Goal: Book appointment/travel/reservation

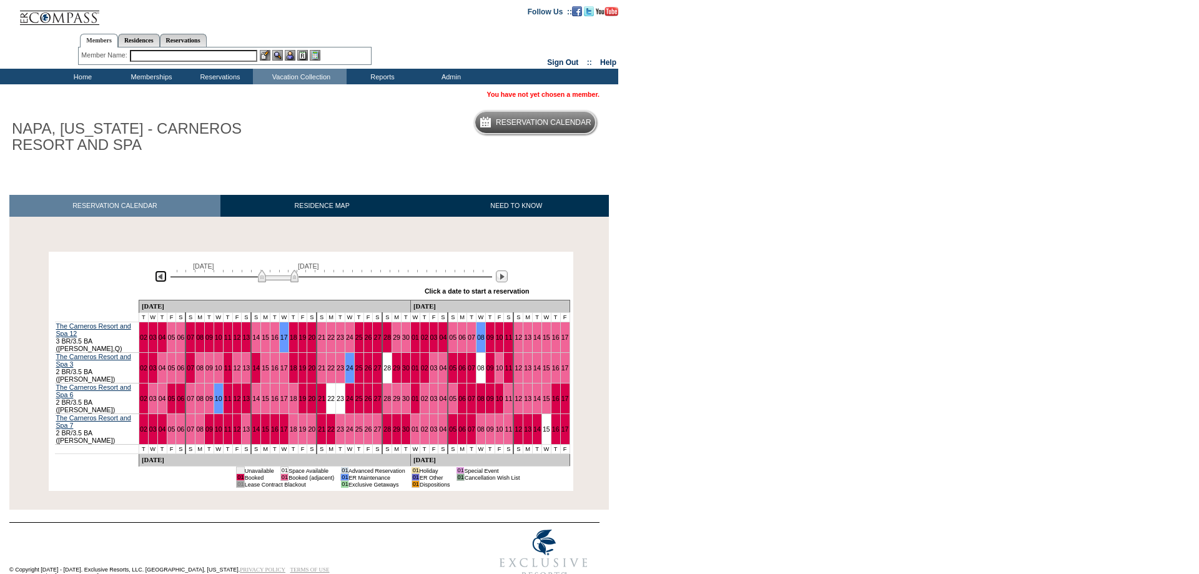
click at [163, 278] on img at bounding box center [161, 276] width 12 height 12
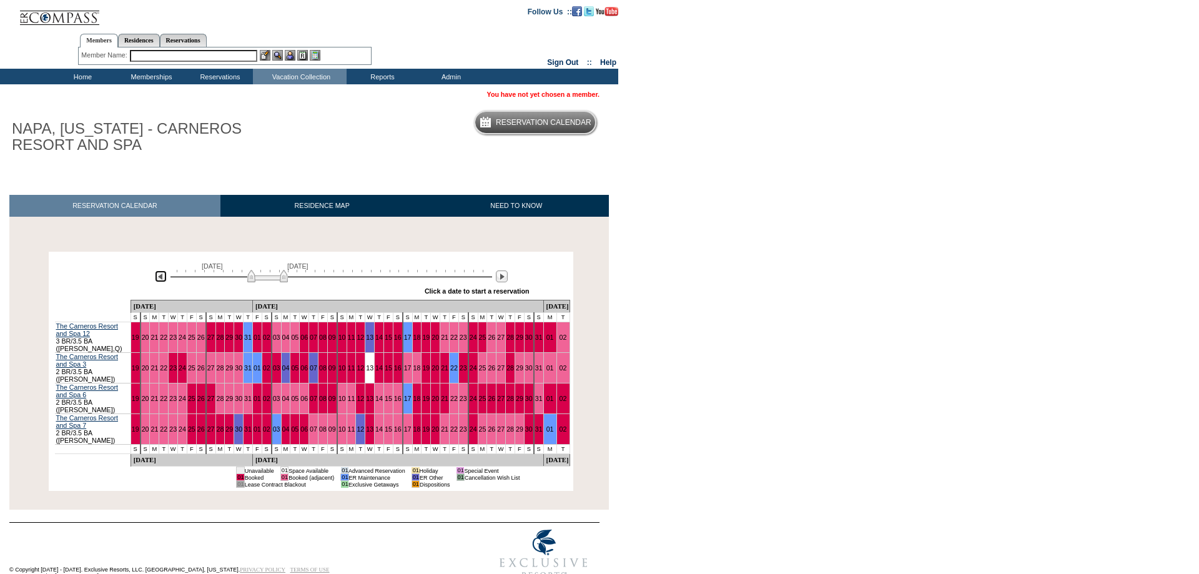
click at [163, 278] on img at bounding box center [161, 276] width 12 height 12
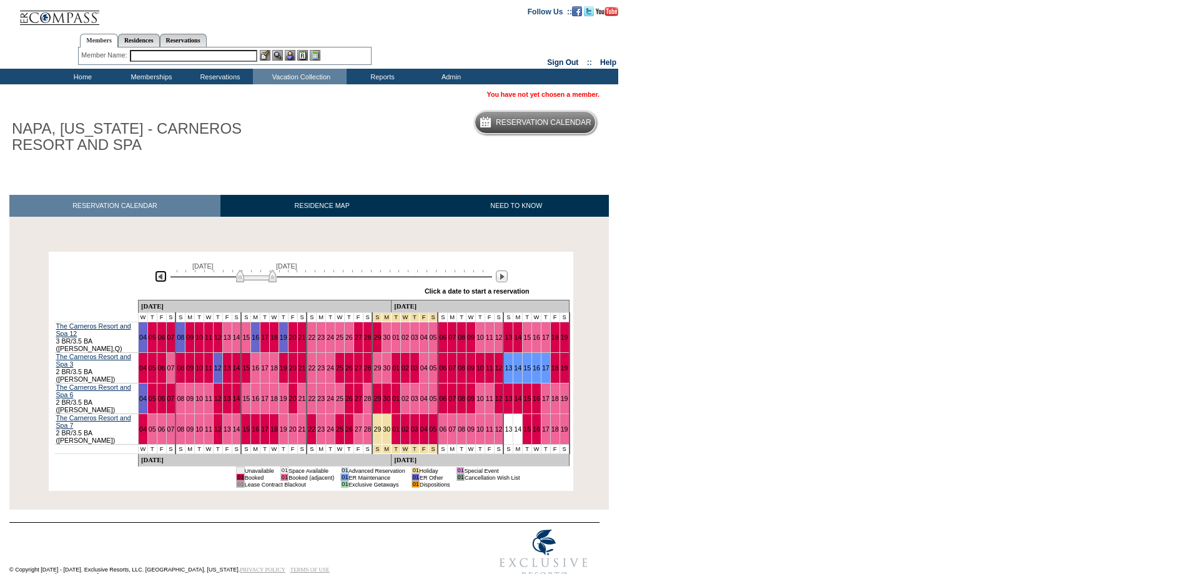
click at [163, 278] on img at bounding box center [161, 276] width 12 height 12
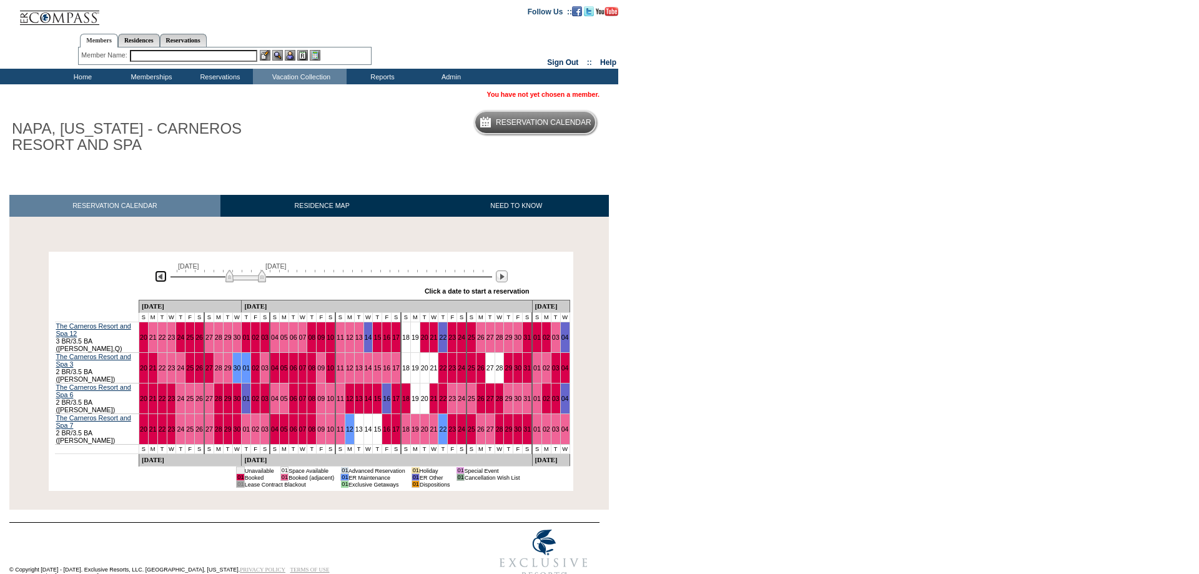
click at [163, 278] on img at bounding box center [161, 276] width 12 height 12
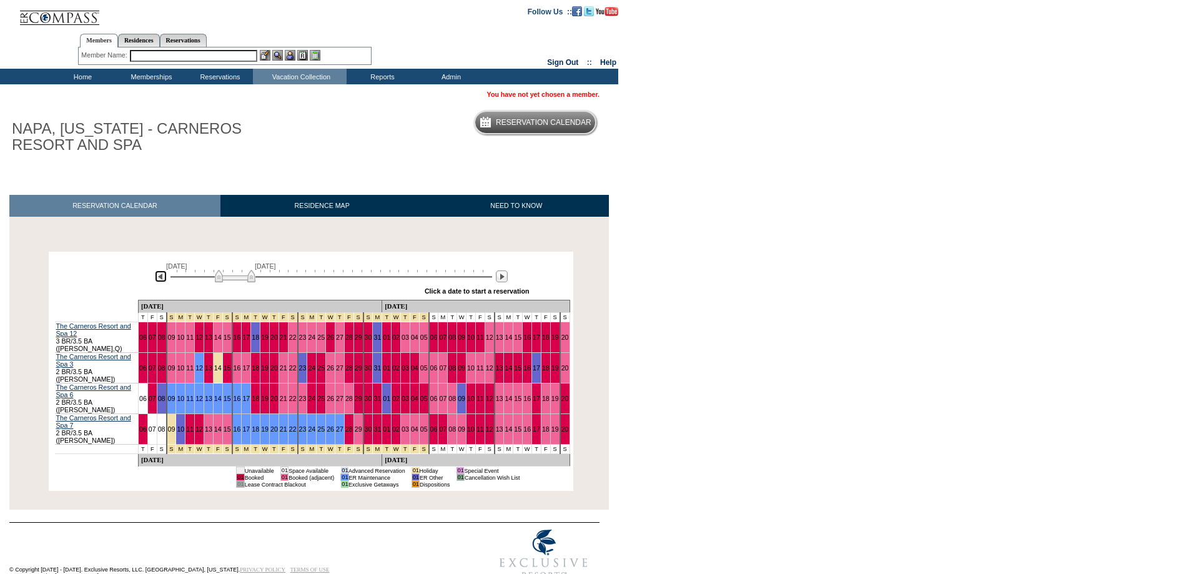
click at [163, 278] on img at bounding box center [161, 276] width 12 height 12
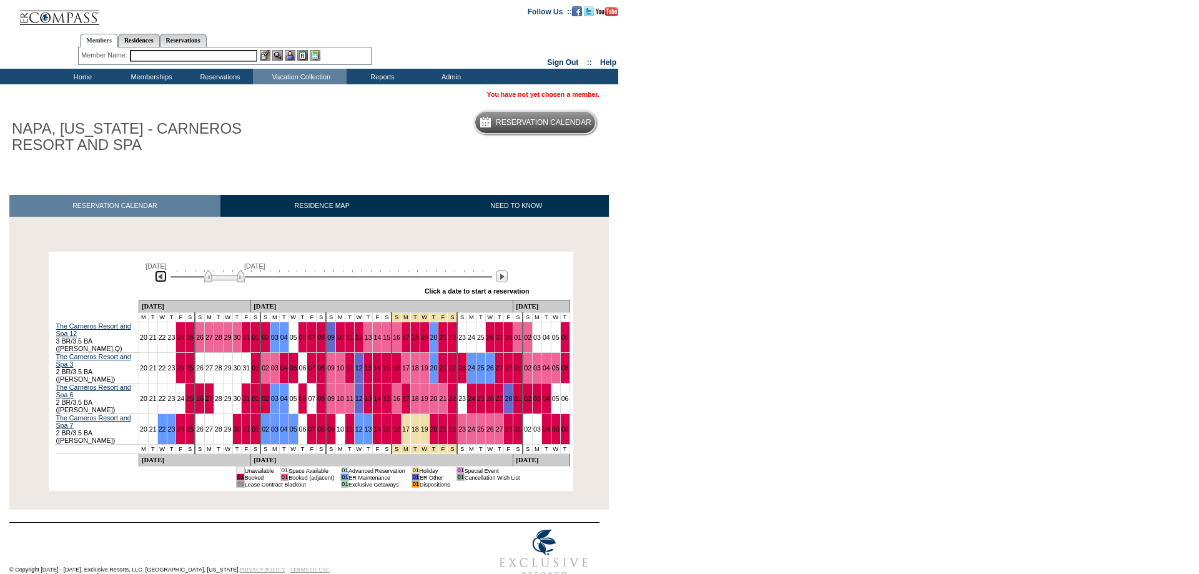
click at [163, 278] on img at bounding box center [161, 276] width 12 height 12
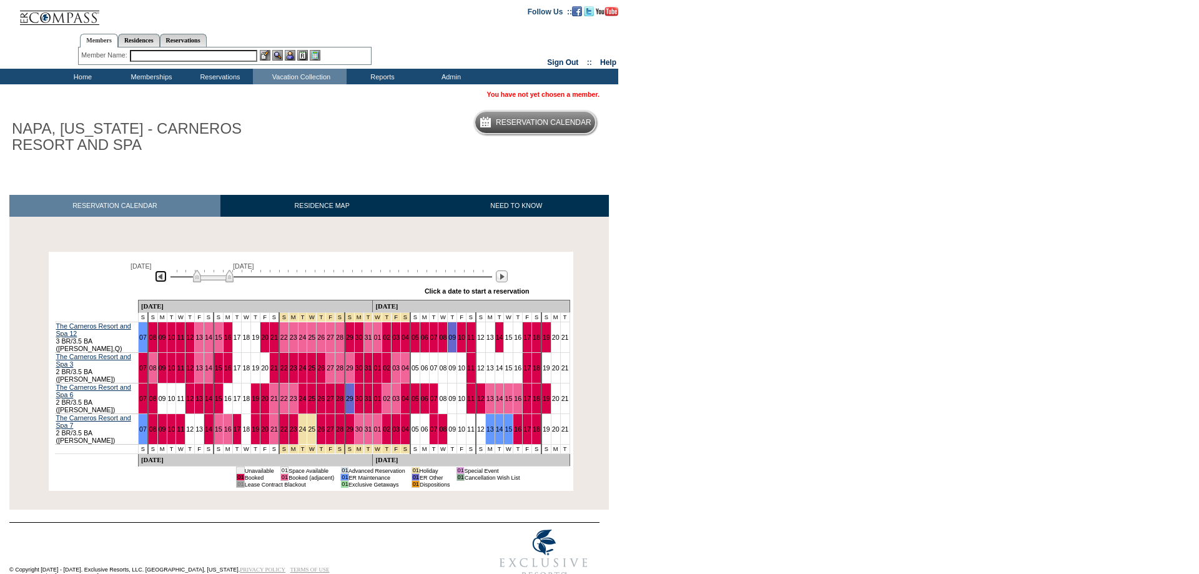
click at [163, 277] on img at bounding box center [161, 276] width 12 height 12
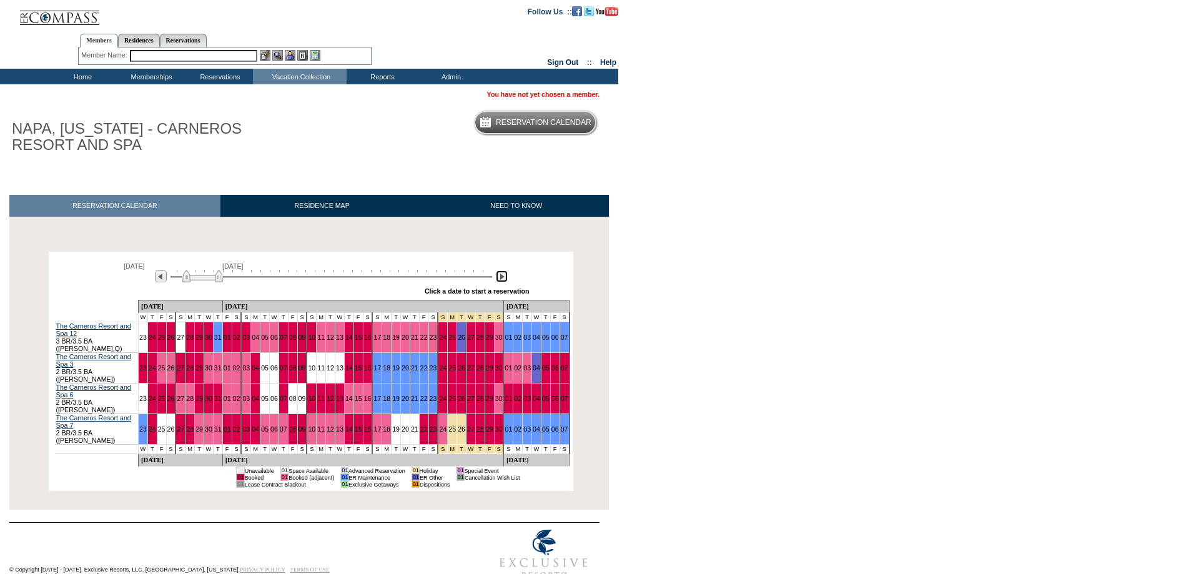
click at [500, 280] on img at bounding box center [502, 276] width 12 height 12
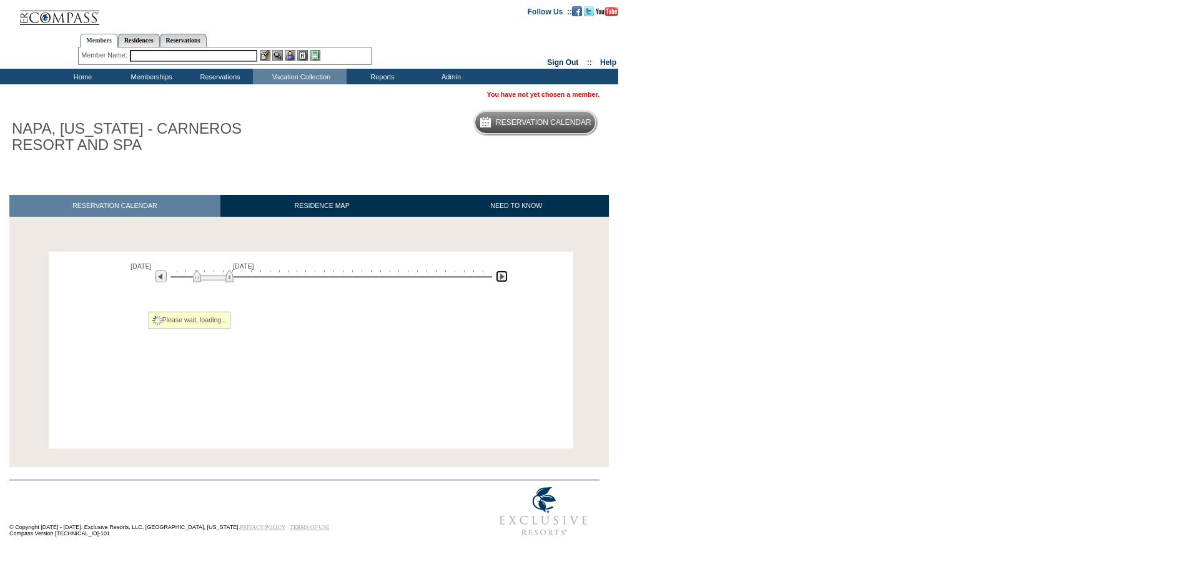
click at [500, 280] on img at bounding box center [502, 276] width 12 height 12
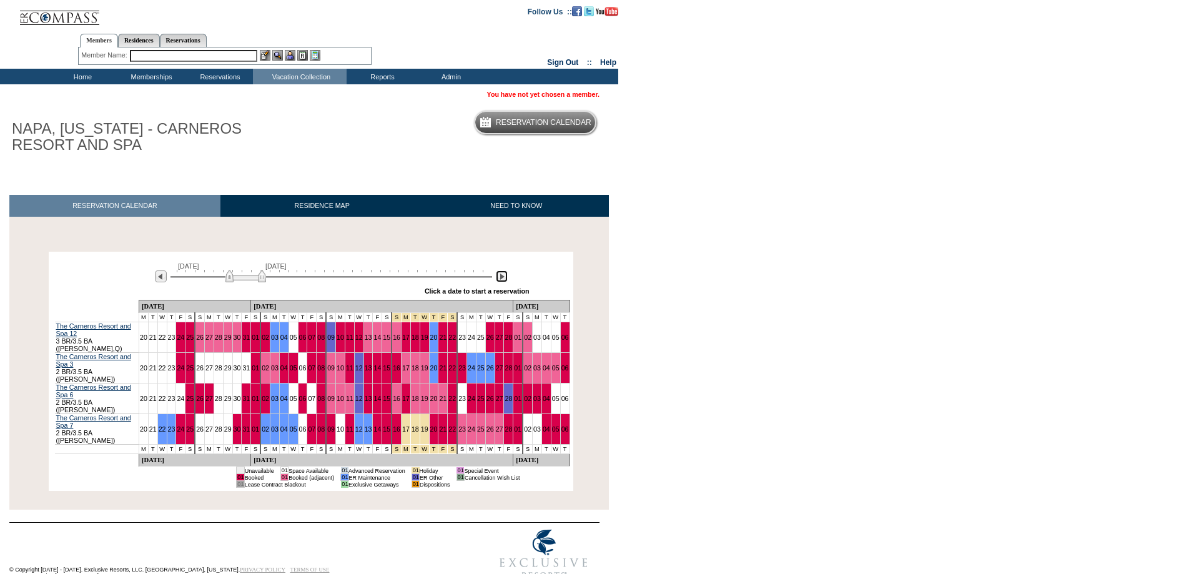
click at [500, 280] on img at bounding box center [502, 276] width 12 height 12
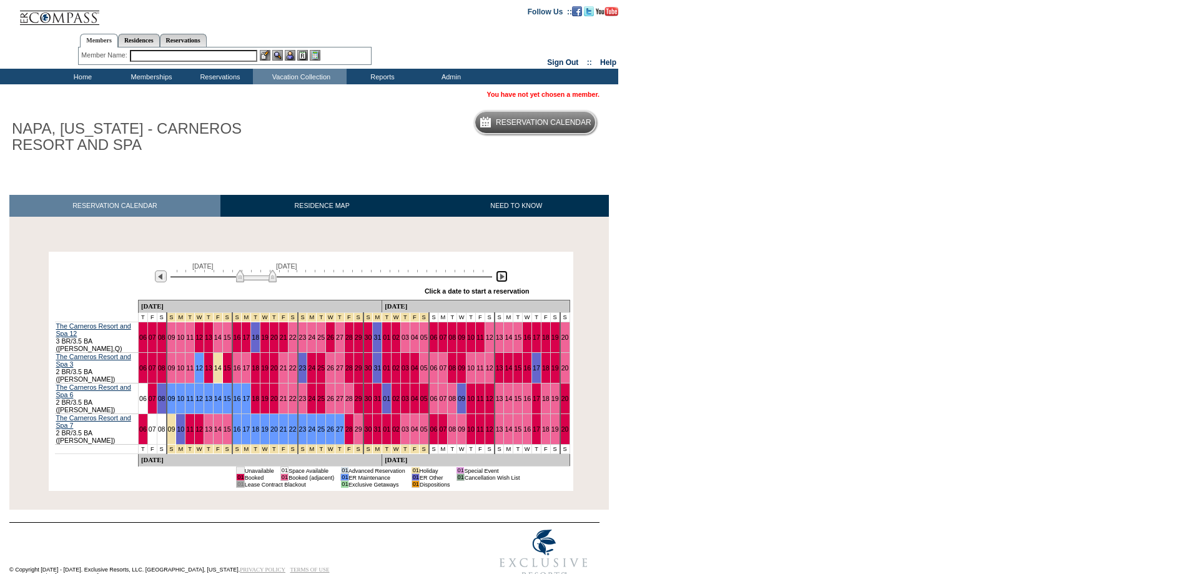
click at [500, 280] on img at bounding box center [502, 276] width 12 height 12
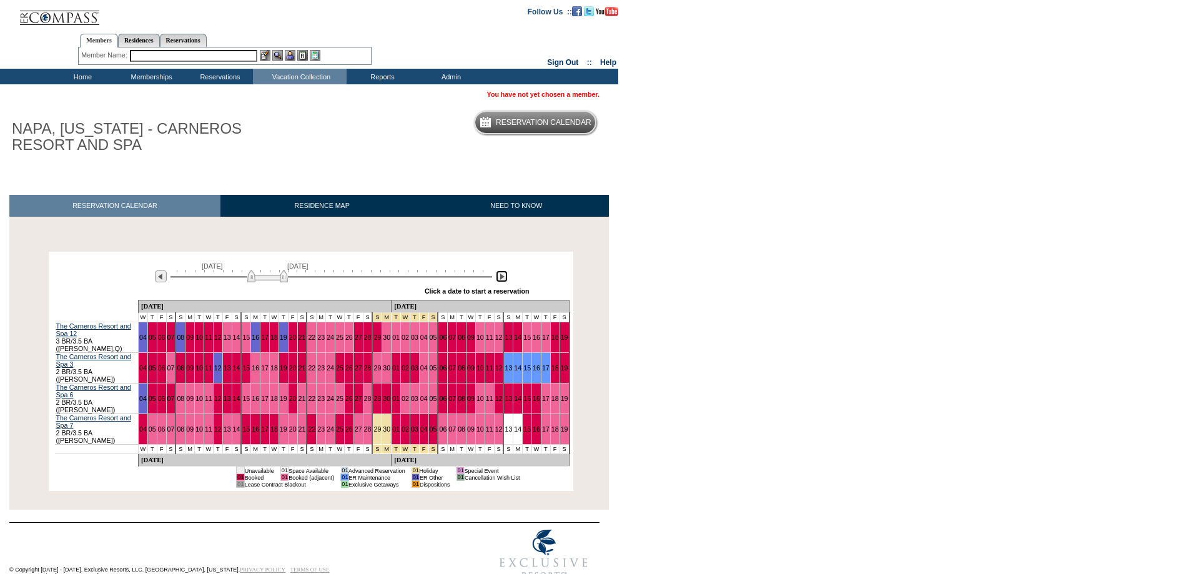
click at [500, 280] on img at bounding box center [502, 276] width 12 height 12
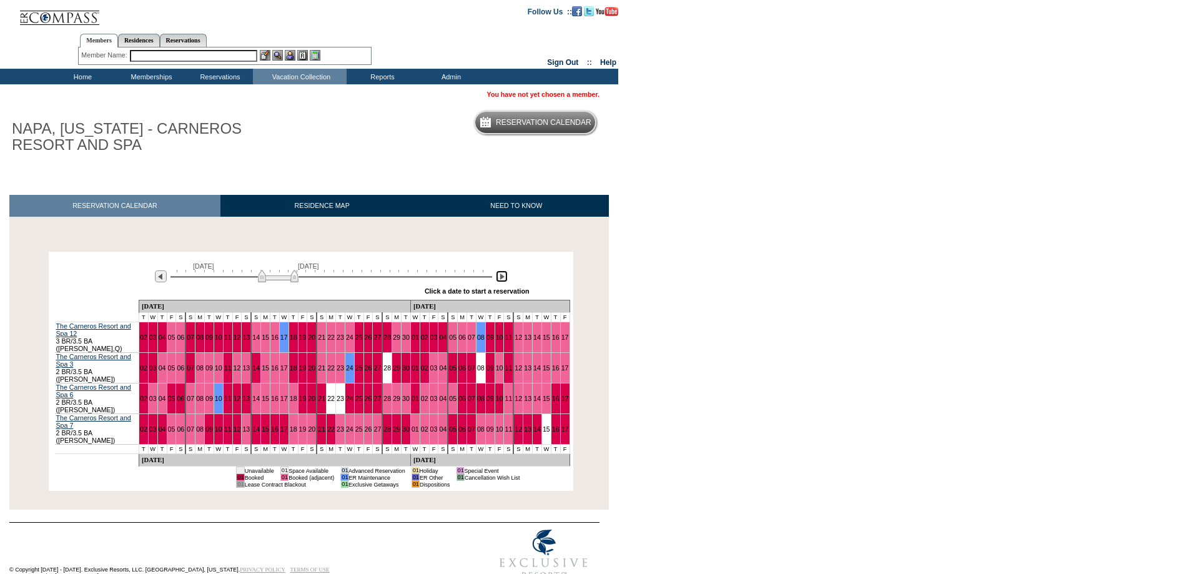
click at [500, 280] on img at bounding box center [502, 276] width 12 height 12
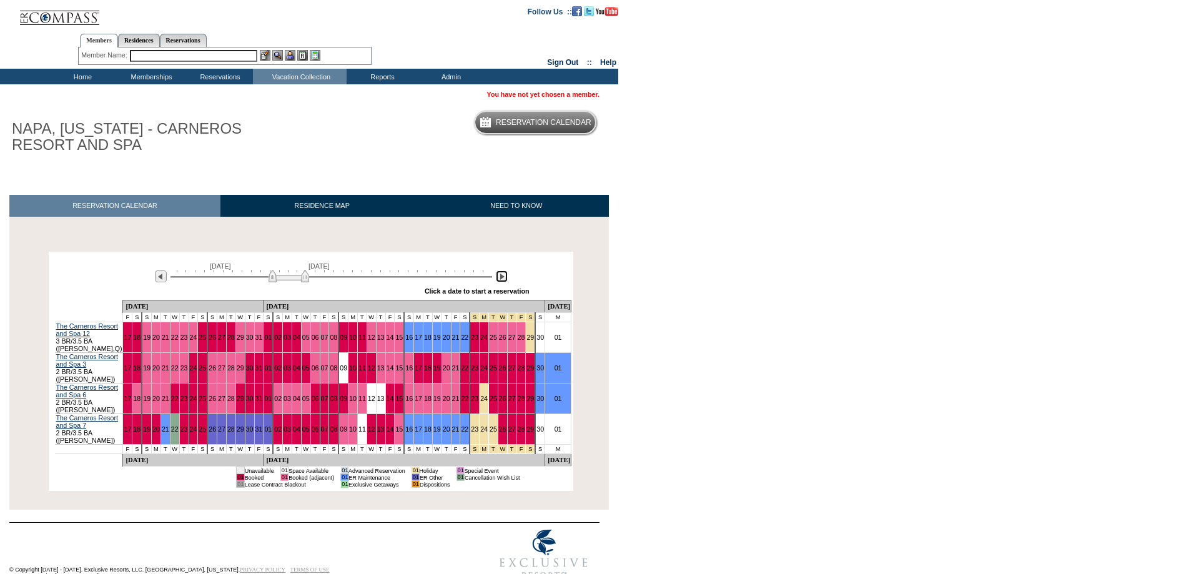
click at [500, 280] on img at bounding box center [502, 276] width 12 height 12
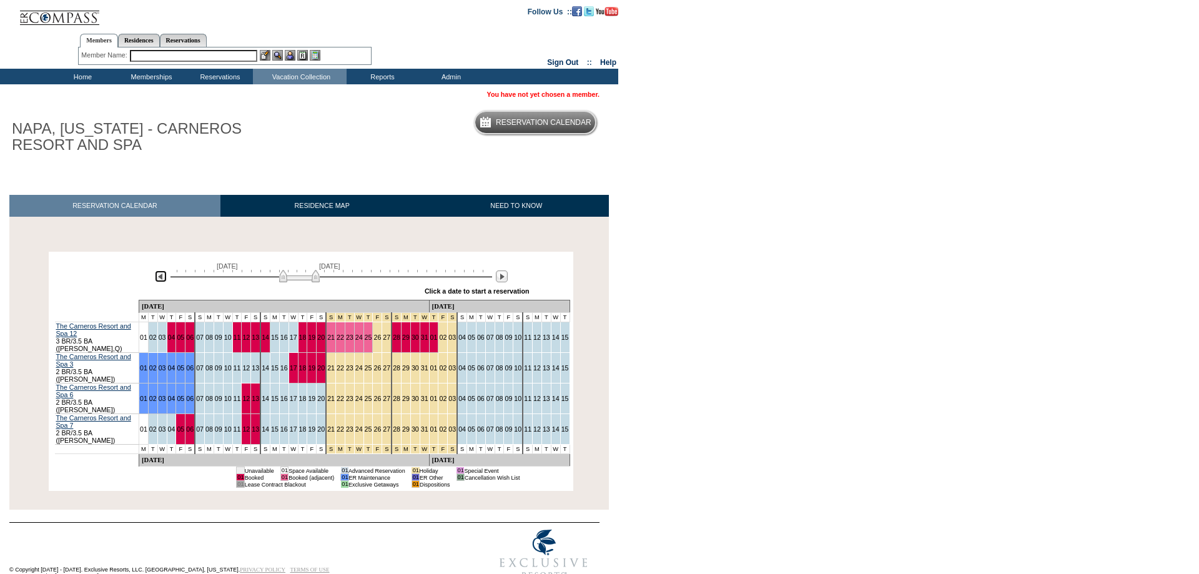
click at [159, 277] on img at bounding box center [161, 276] width 12 height 12
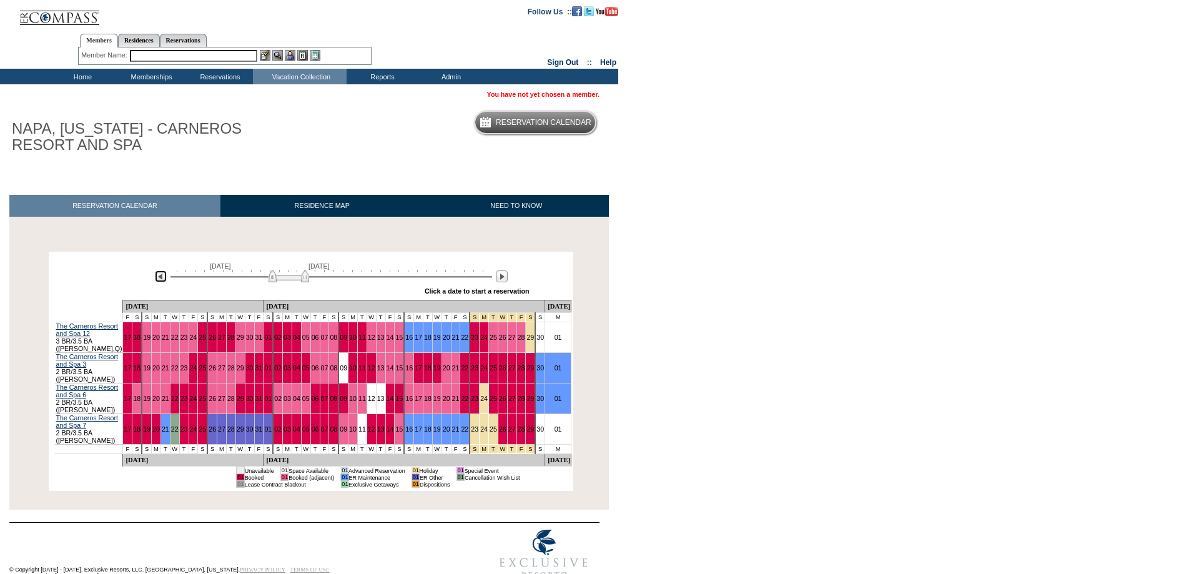
click at [157, 281] on img at bounding box center [161, 276] width 12 height 12
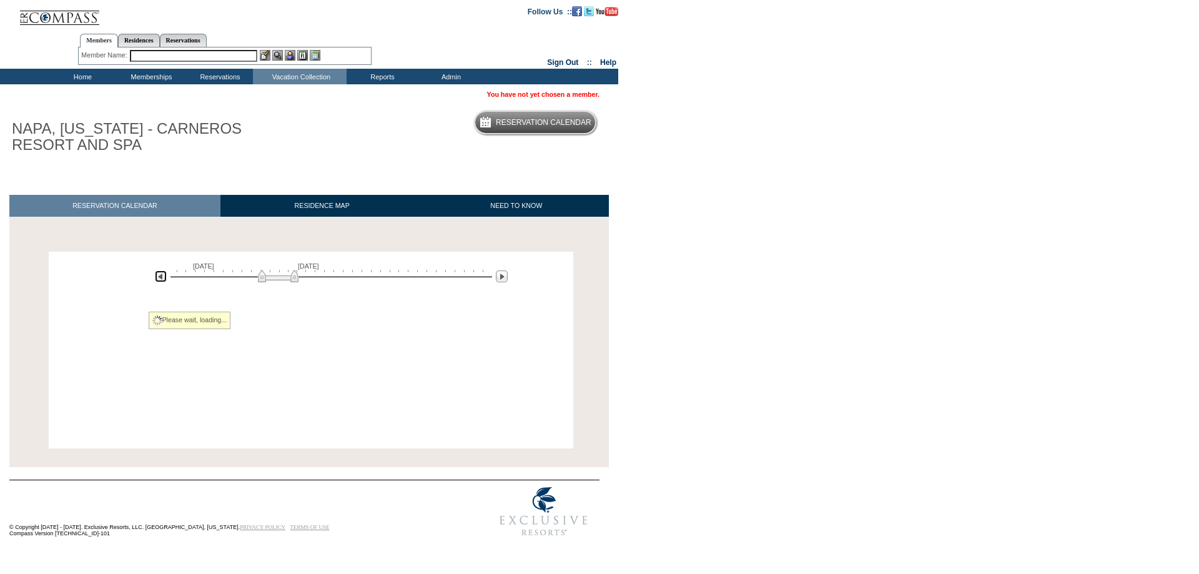
click at [157, 281] on img at bounding box center [161, 276] width 12 height 12
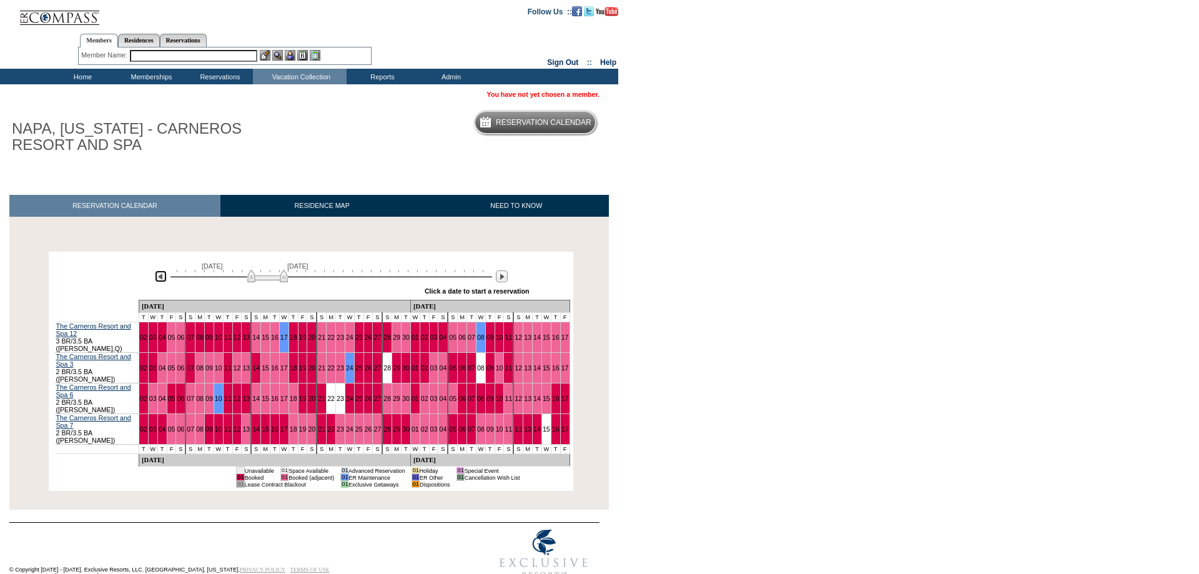
click at [157, 281] on img at bounding box center [161, 276] width 12 height 12
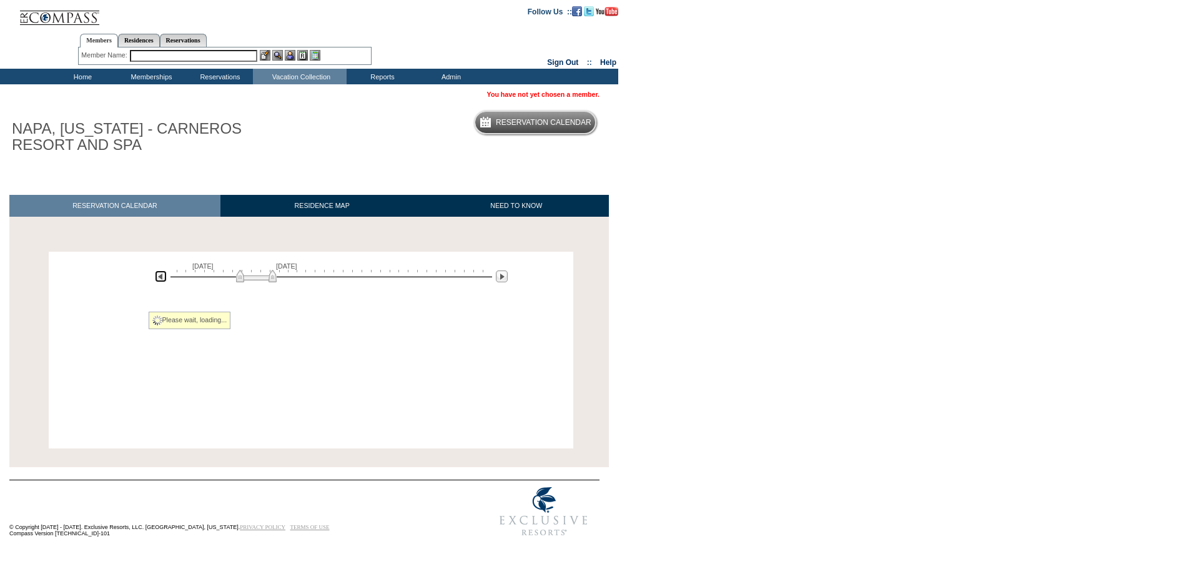
click at [157, 281] on img at bounding box center [161, 276] width 12 height 12
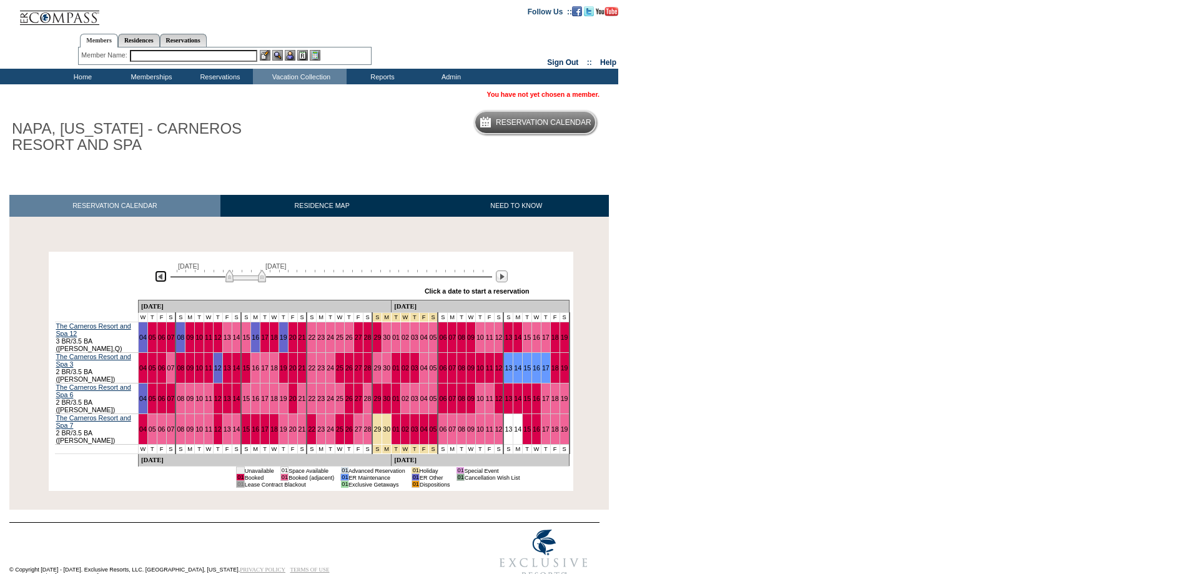
click at [157, 281] on img at bounding box center [161, 276] width 12 height 12
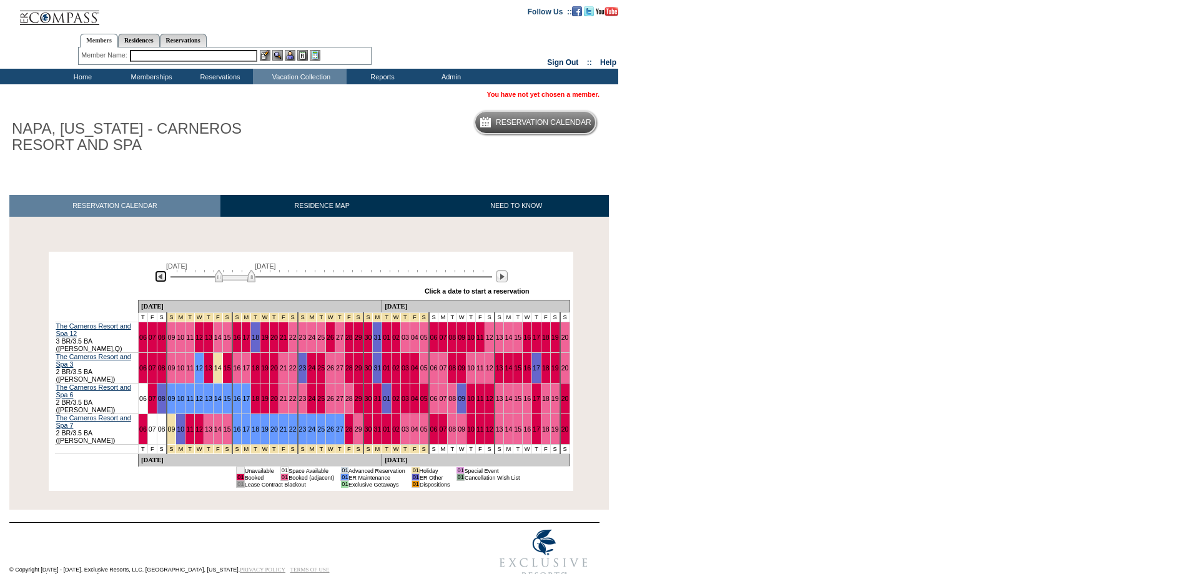
click at [157, 281] on img at bounding box center [161, 276] width 12 height 12
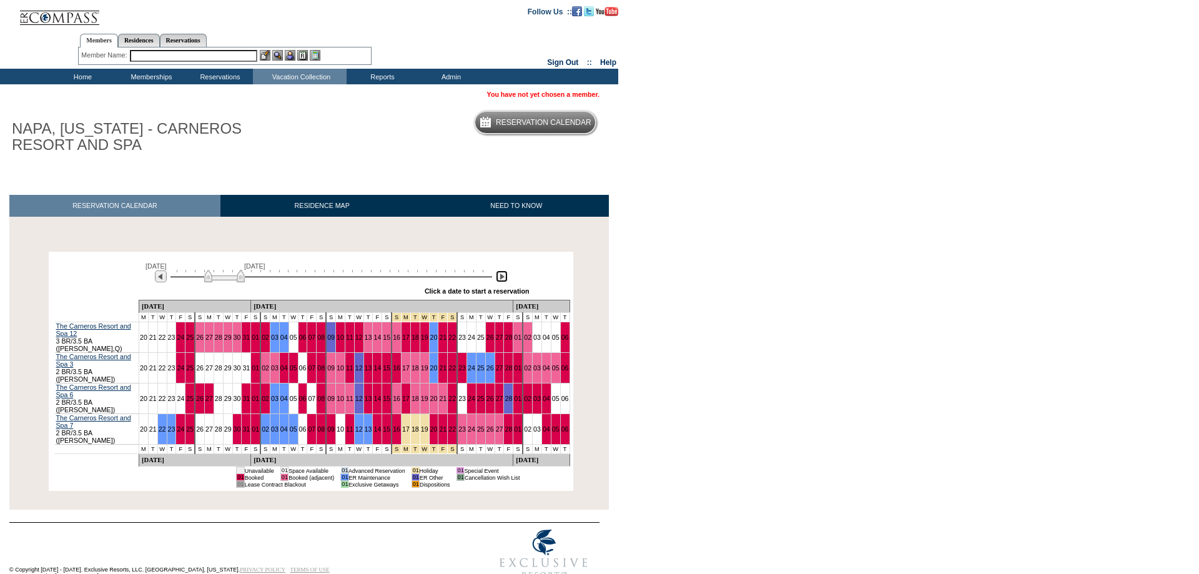
click at [503, 278] on img at bounding box center [502, 276] width 12 height 12
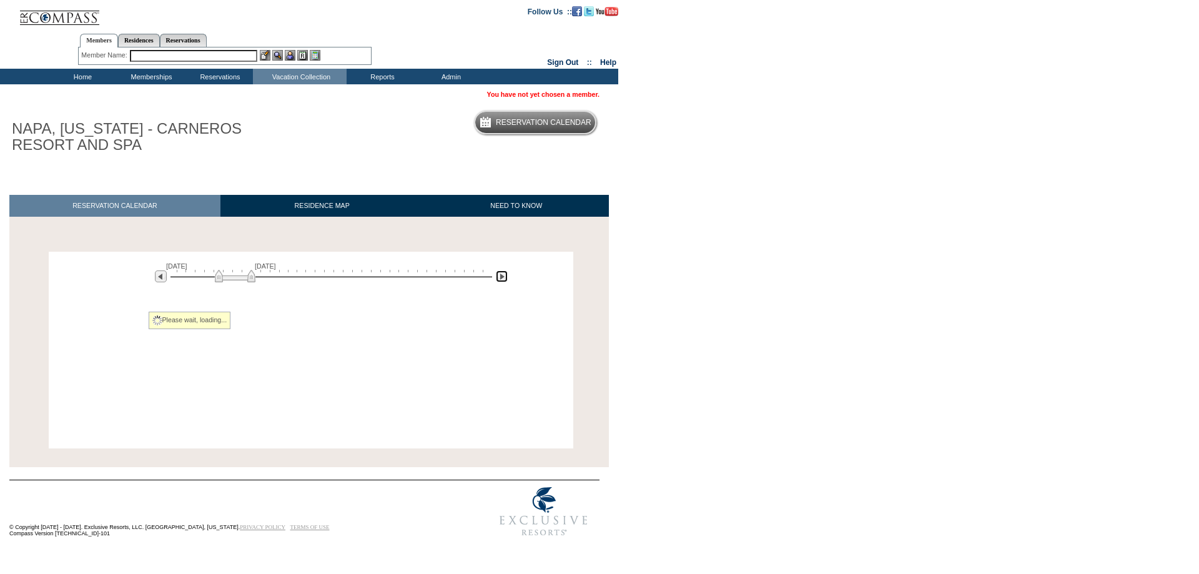
click at [503, 278] on img at bounding box center [502, 276] width 12 height 12
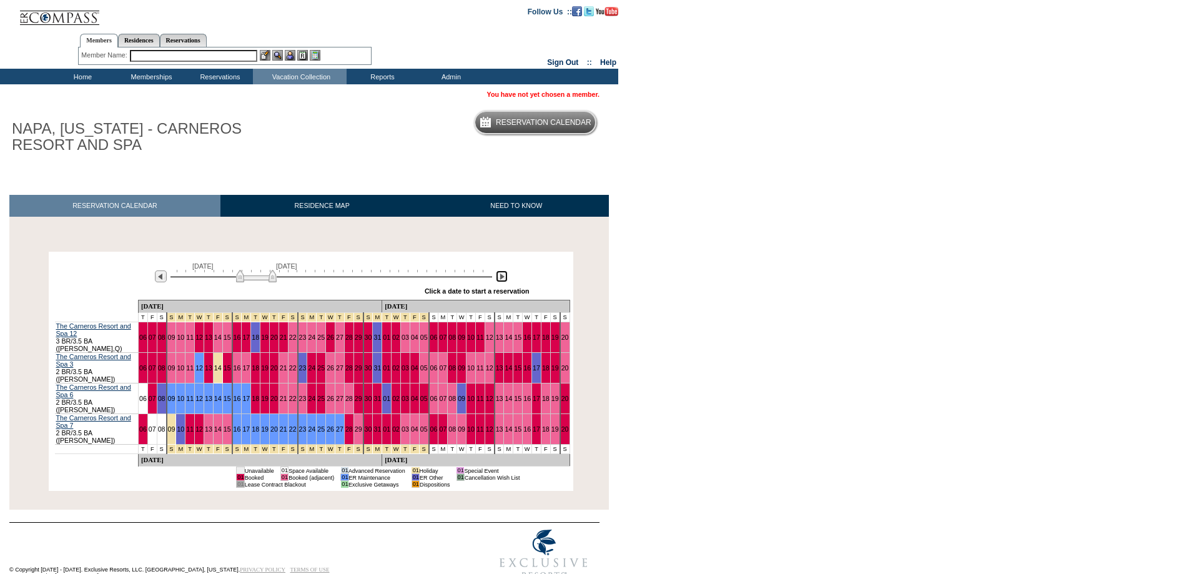
click at [503, 278] on img at bounding box center [502, 276] width 12 height 12
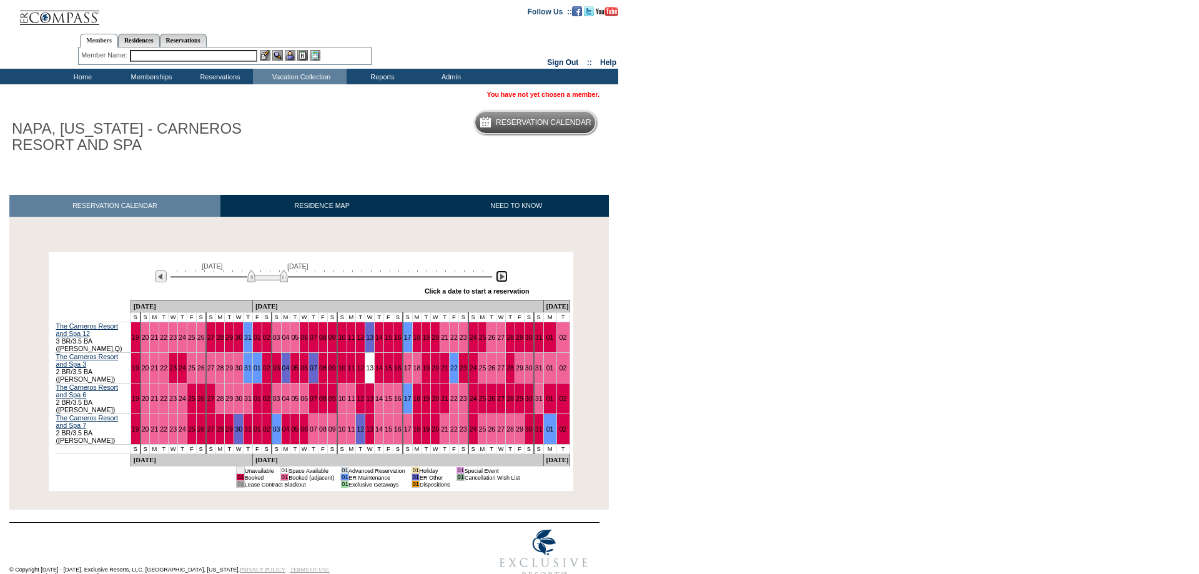
click at [503, 278] on img at bounding box center [502, 276] width 12 height 12
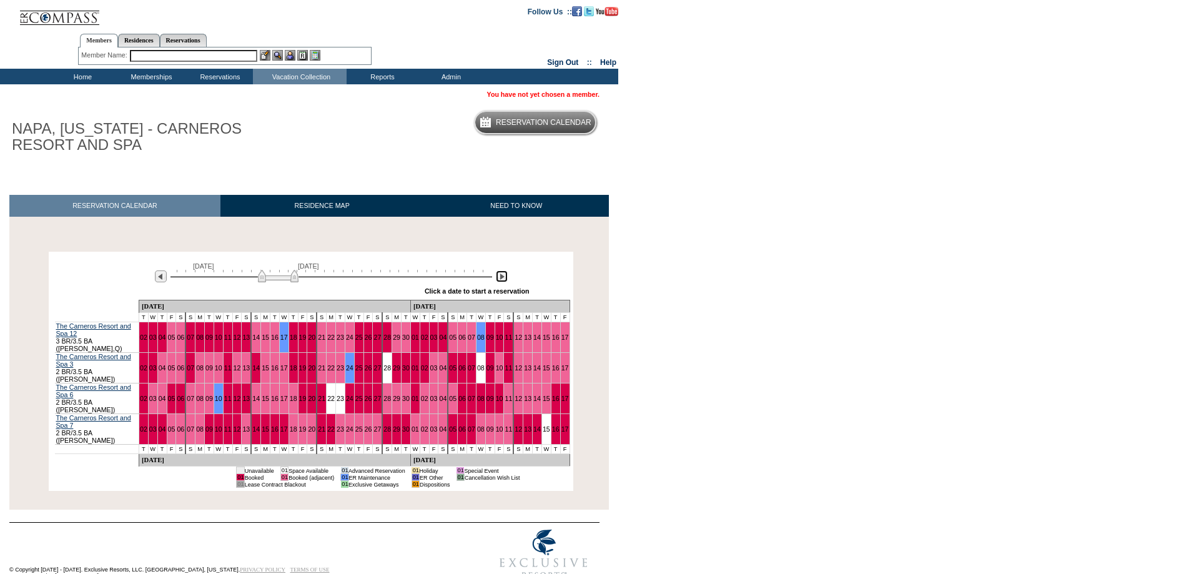
click at [503, 278] on img at bounding box center [502, 276] width 12 height 12
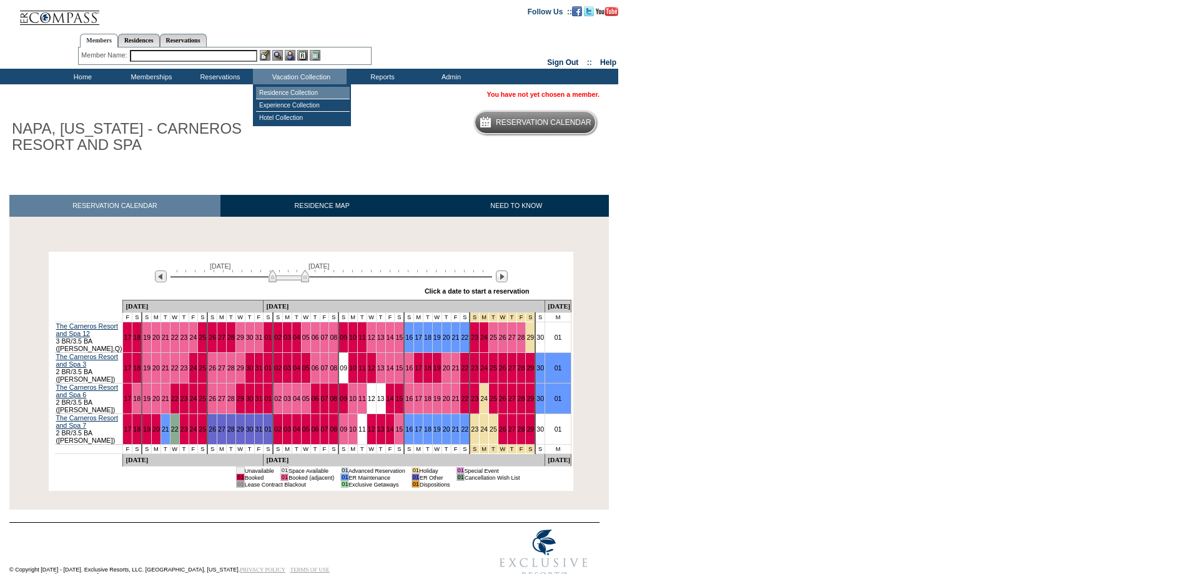
click at [304, 96] on td "Residence Collection" at bounding box center [303, 93] width 94 height 12
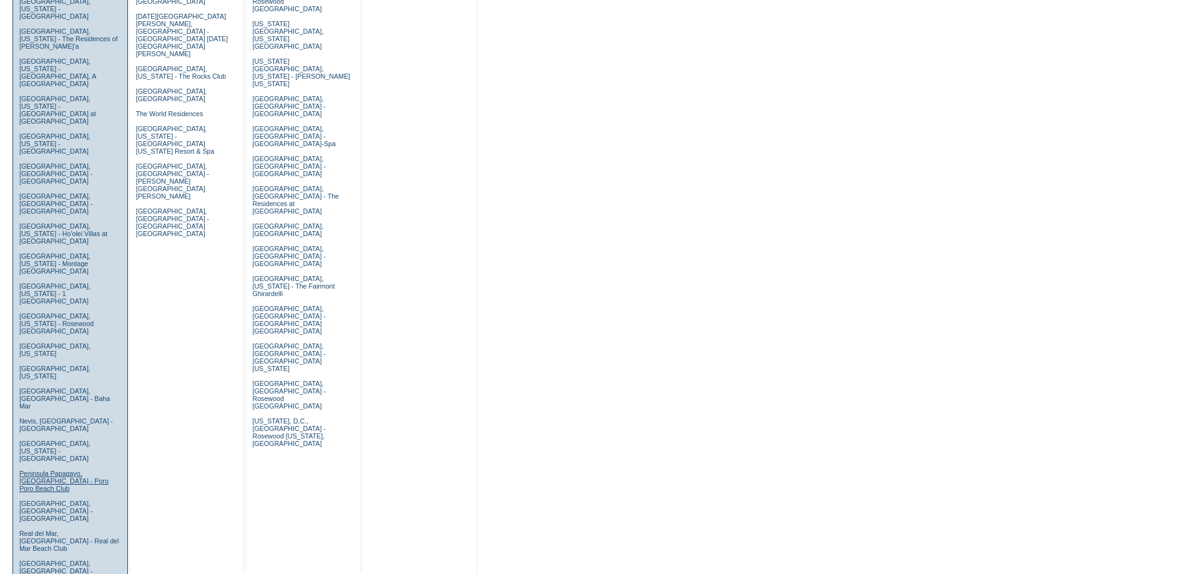
scroll to position [583, 0]
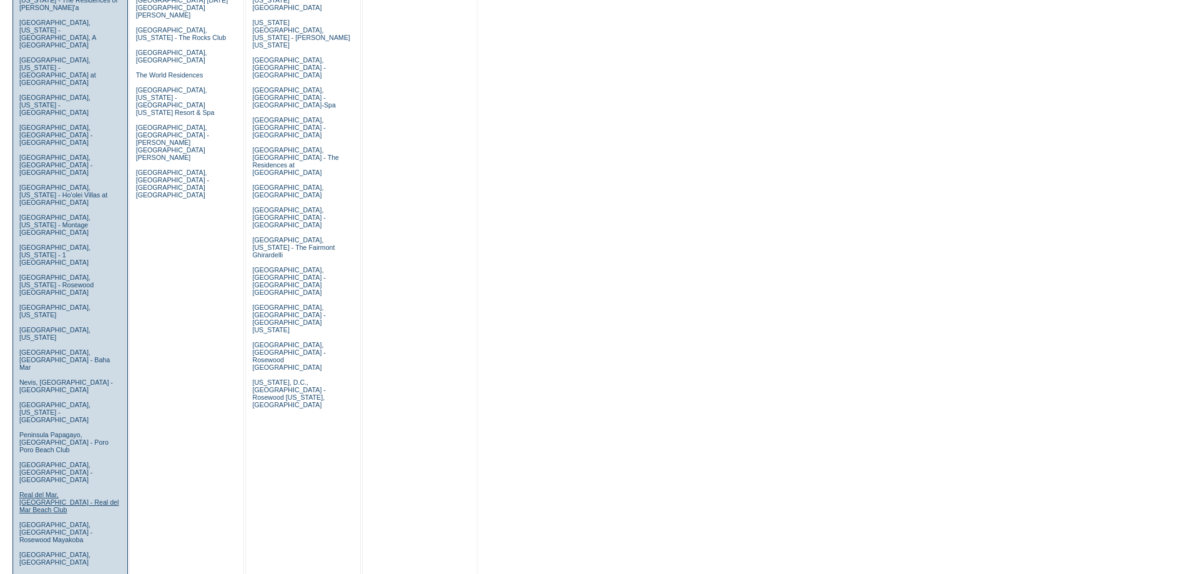
click at [46, 491] on link "Real del Mar, Mexico - Real del Mar Beach Club" at bounding box center [69, 502] width 100 height 22
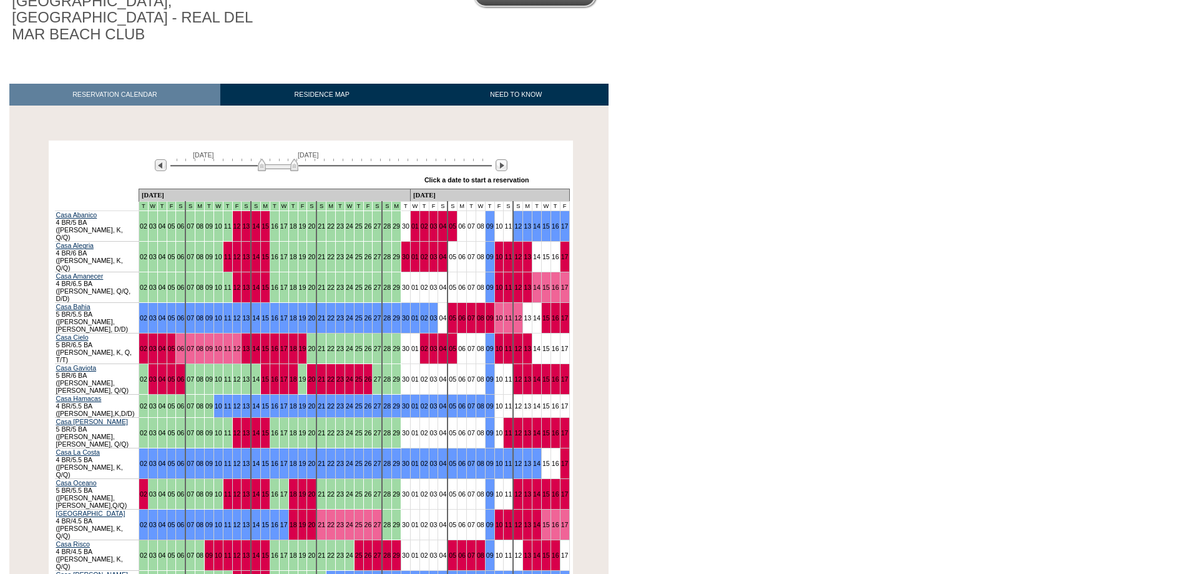
scroll to position [159, 0]
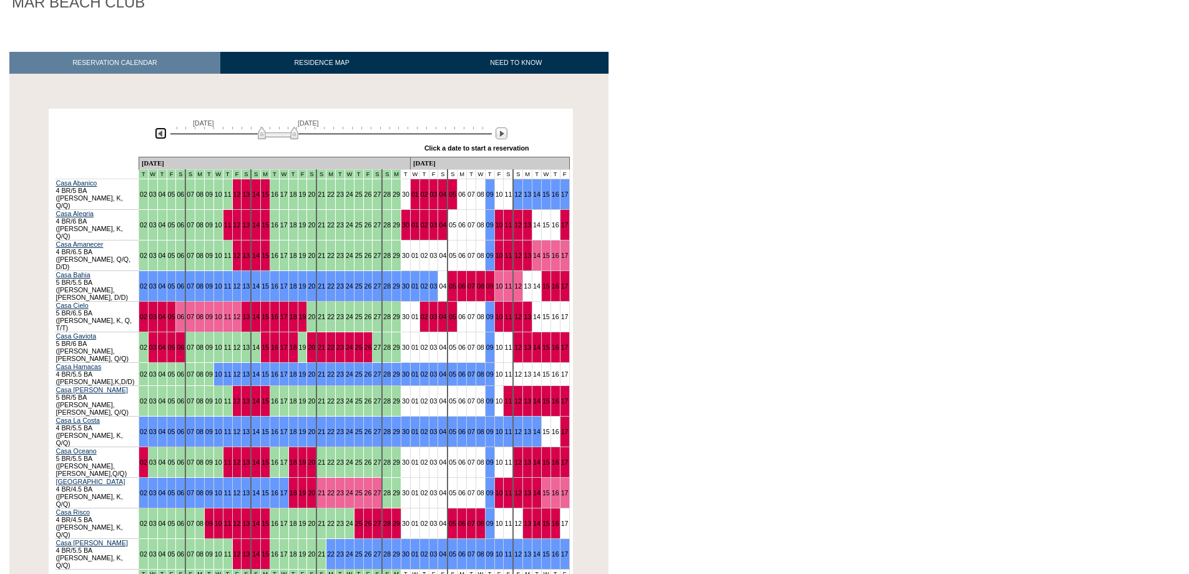
click at [161, 127] on img at bounding box center [161, 133] width 12 height 12
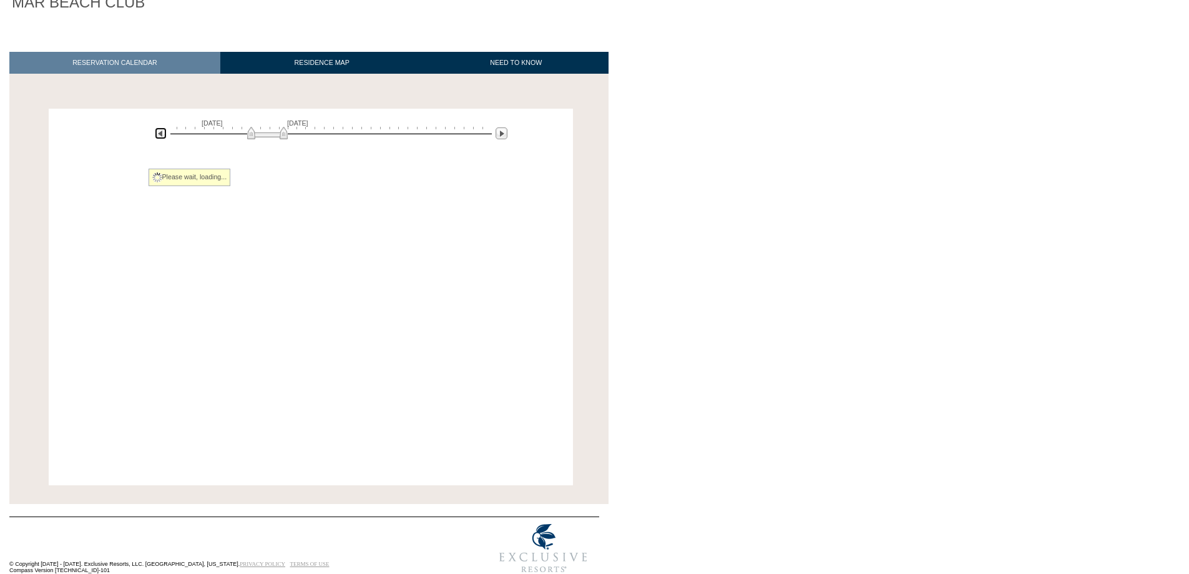
click at [161, 127] on img at bounding box center [161, 133] width 12 height 12
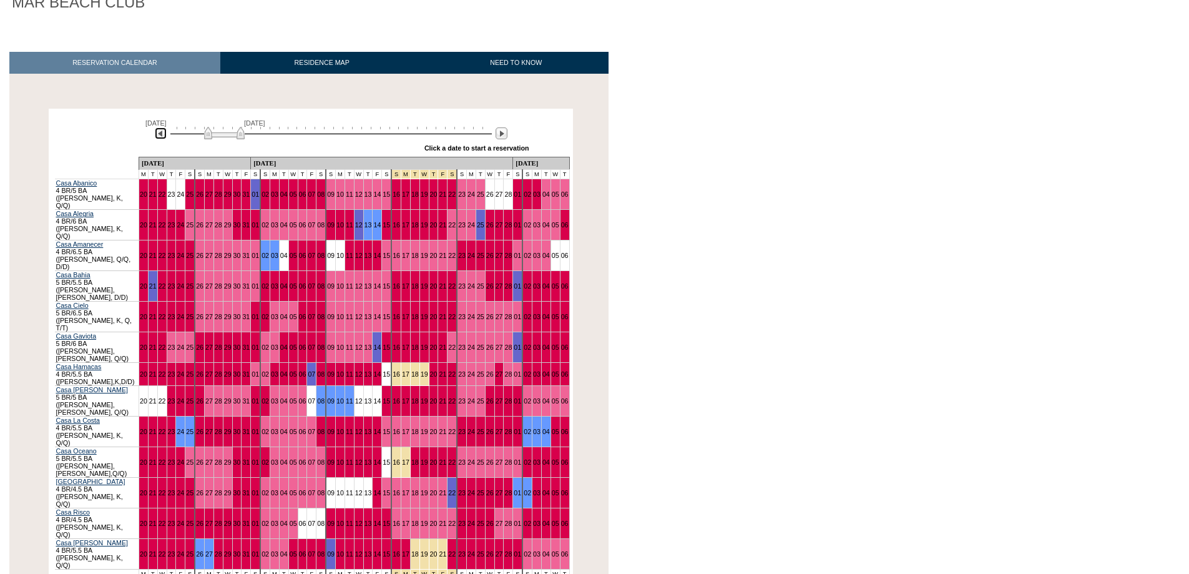
click at [161, 127] on img at bounding box center [161, 133] width 12 height 12
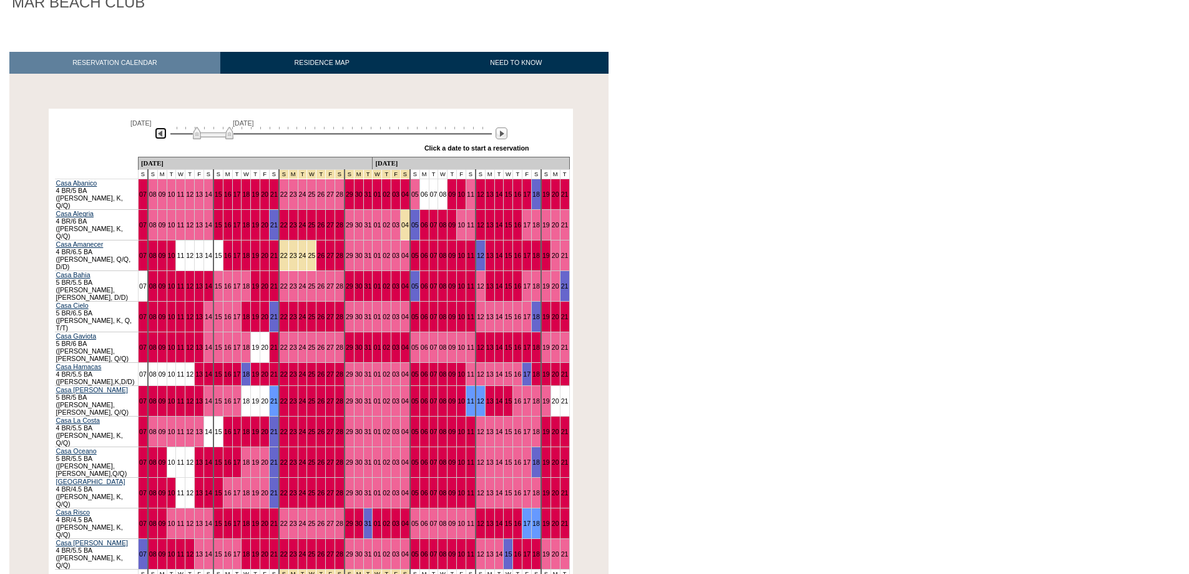
click at [161, 127] on img at bounding box center [161, 133] width 12 height 12
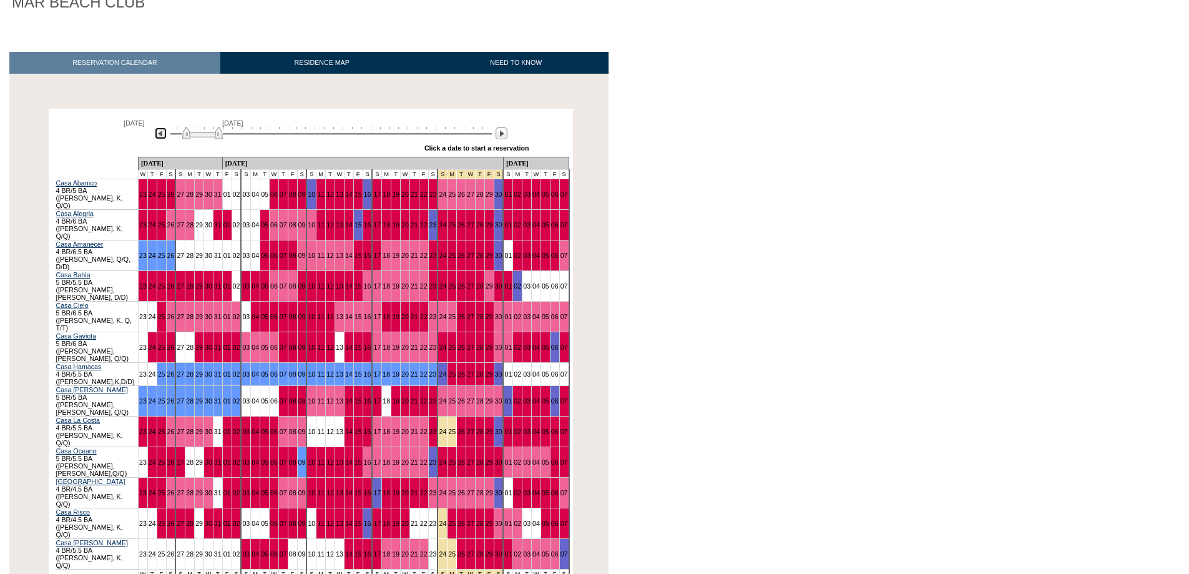
click at [164, 127] on img at bounding box center [161, 133] width 12 height 12
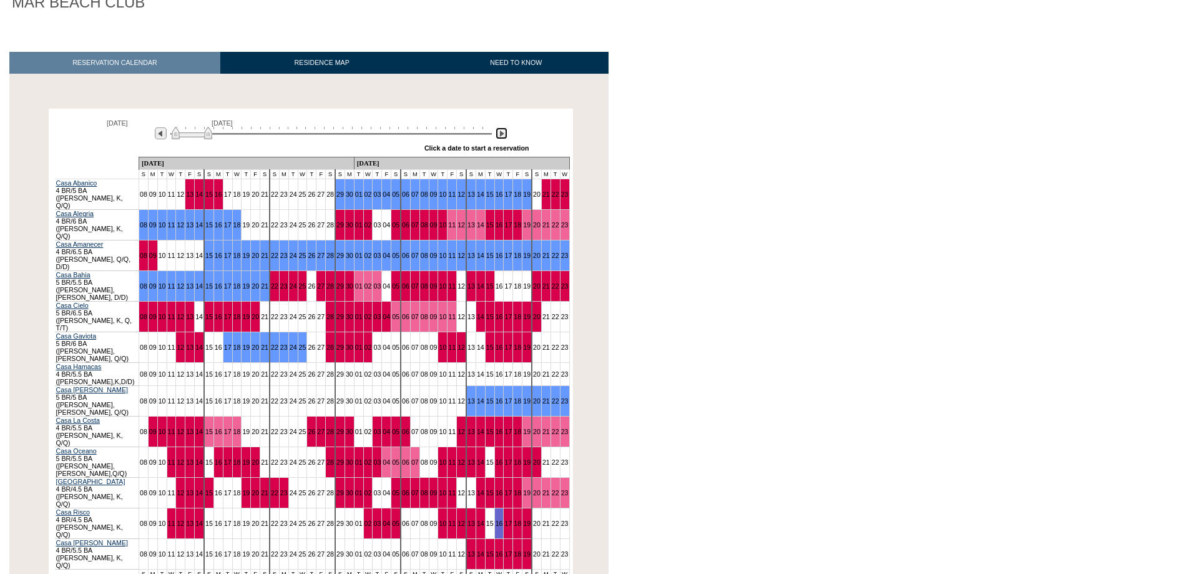
click at [503, 127] on img at bounding box center [502, 133] width 12 height 12
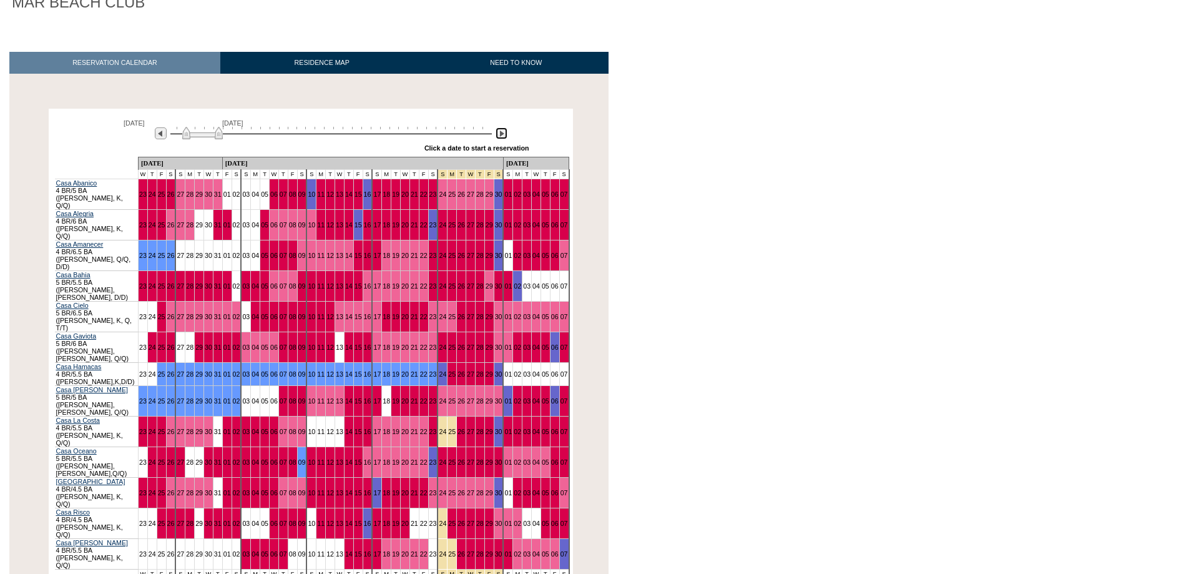
click at [503, 127] on img at bounding box center [502, 133] width 12 height 12
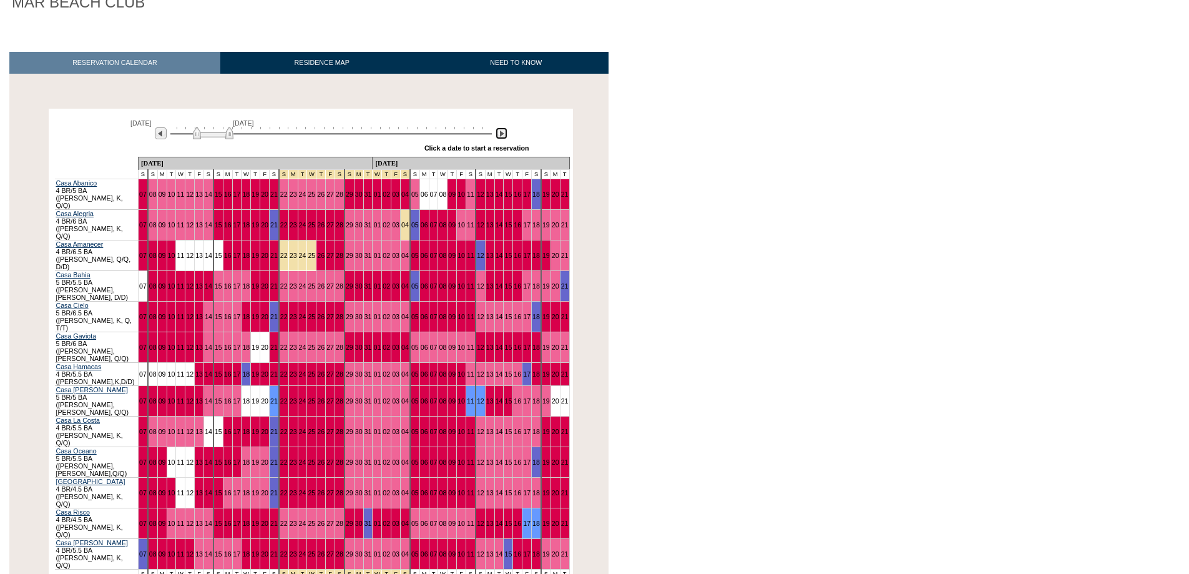
click at [503, 127] on img at bounding box center [502, 133] width 12 height 12
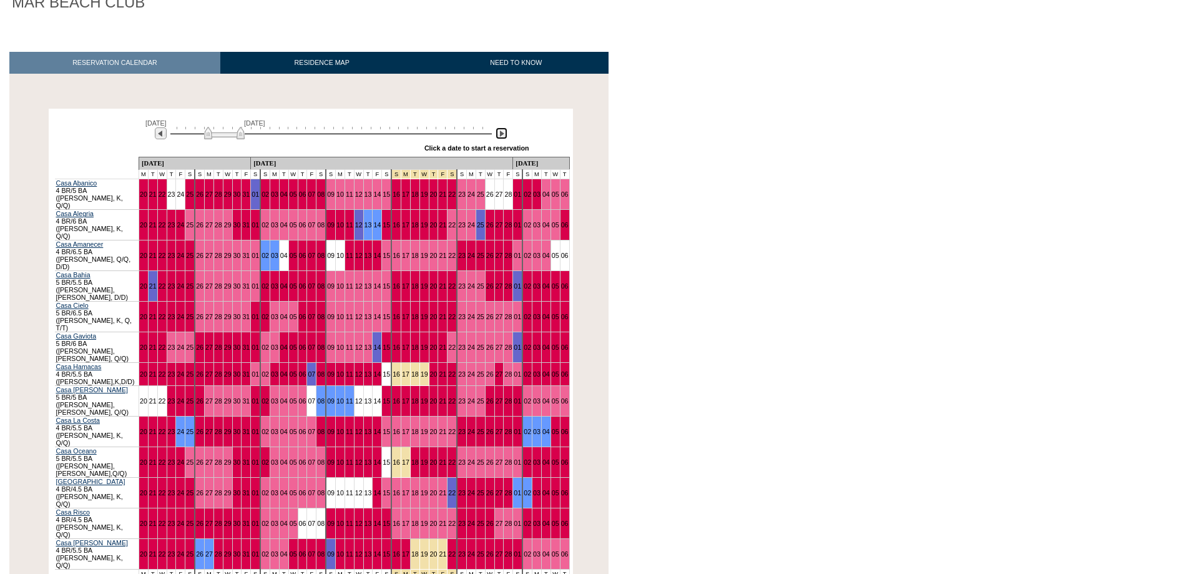
click at [503, 127] on img at bounding box center [502, 133] width 12 height 12
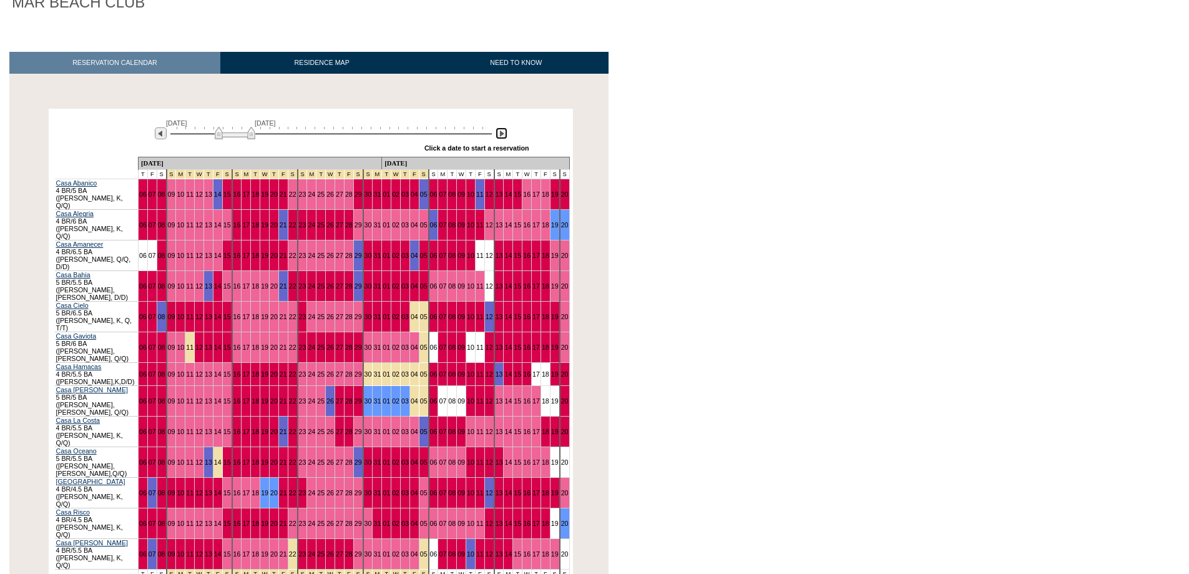
click at [503, 127] on img at bounding box center [502, 133] width 12 height 12
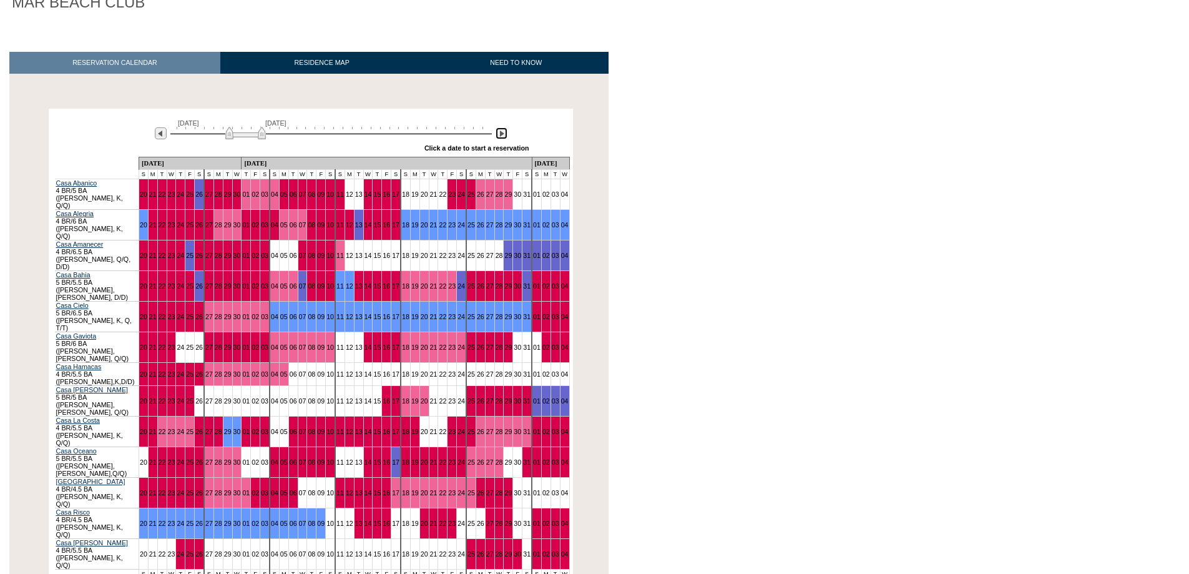
click at [503, 127] on img at bounding box center [502, 133] width 12 height 12
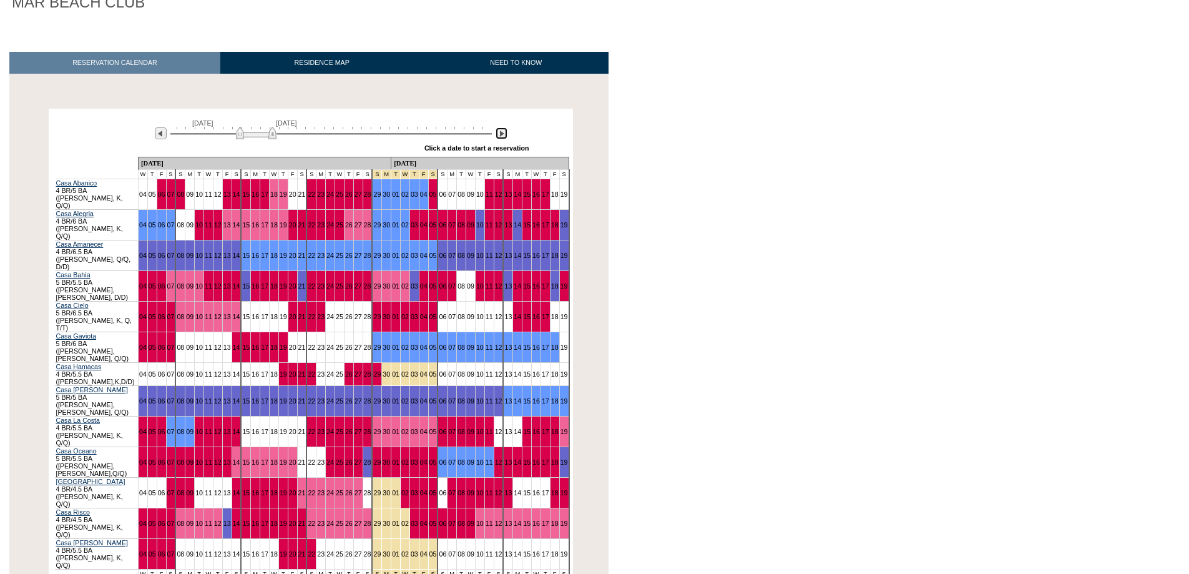
click at [503, 127] on img at bounding box center [502, 133] width 12 height 12
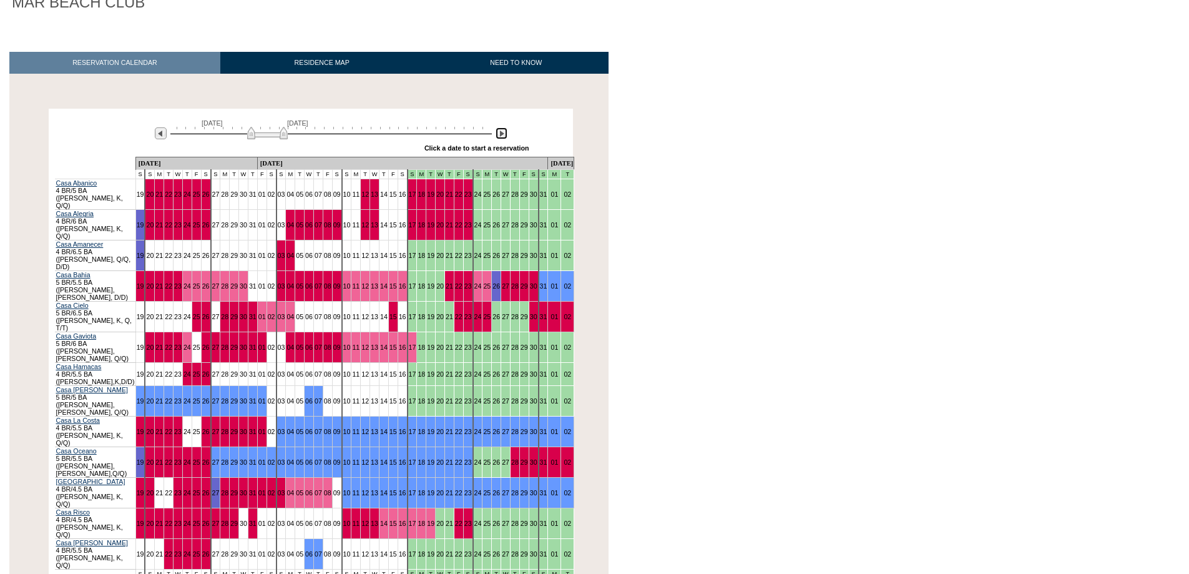
click at [503, 127] on img at bounding box center [502, 133] width 12 height 12
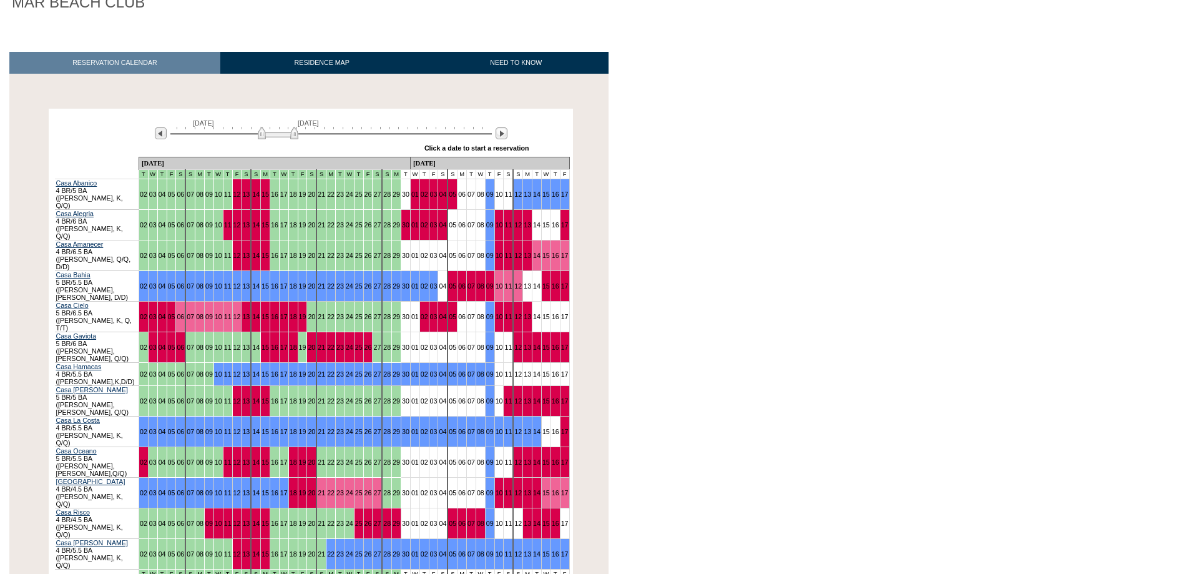
scroll to position [156, 0]
